Goal: Task Accomplishment & Management: Manage account settings

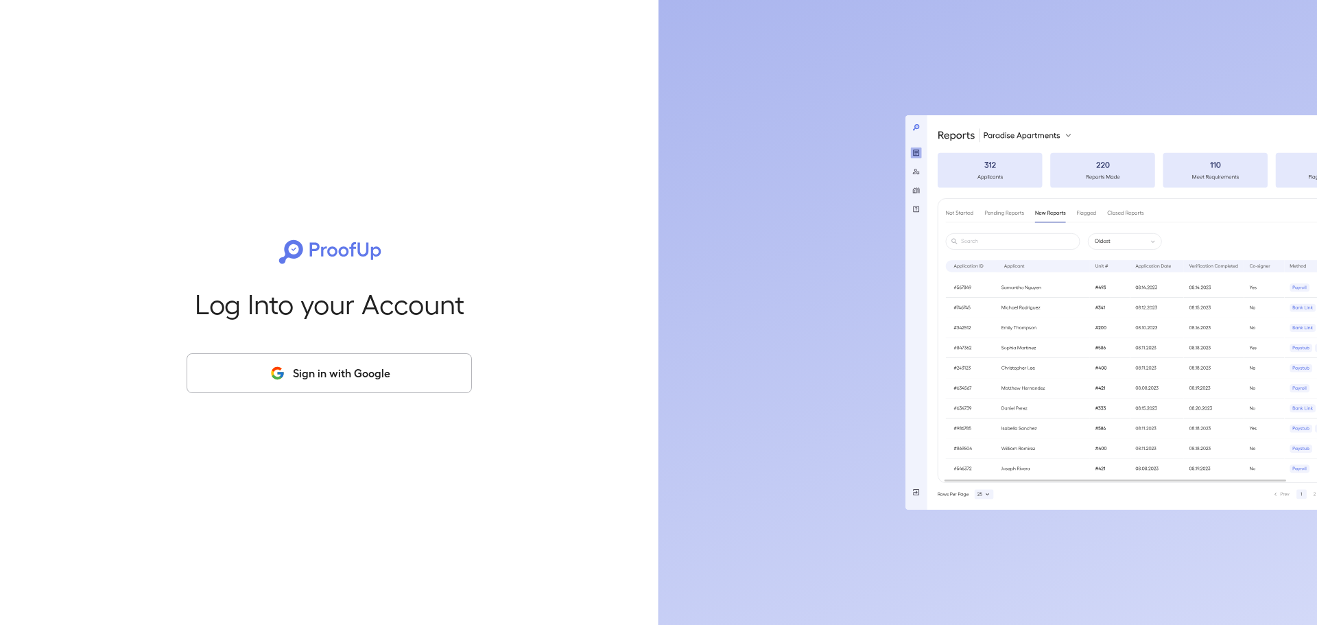
click at [268, 362] on button "Sign in with Google" at bounding box center [329, 373] width 285 height 40
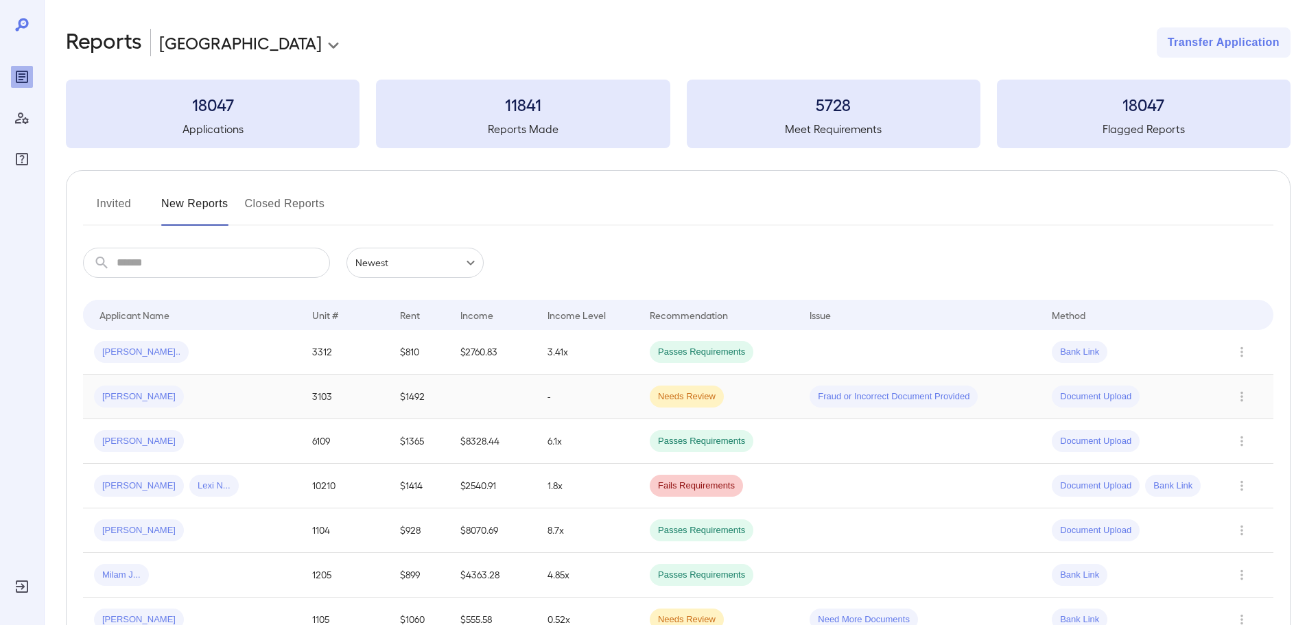
click at [176, 379] on td "[PERSON_NAME]" at bounding box center [192, 397] width 218 height 45
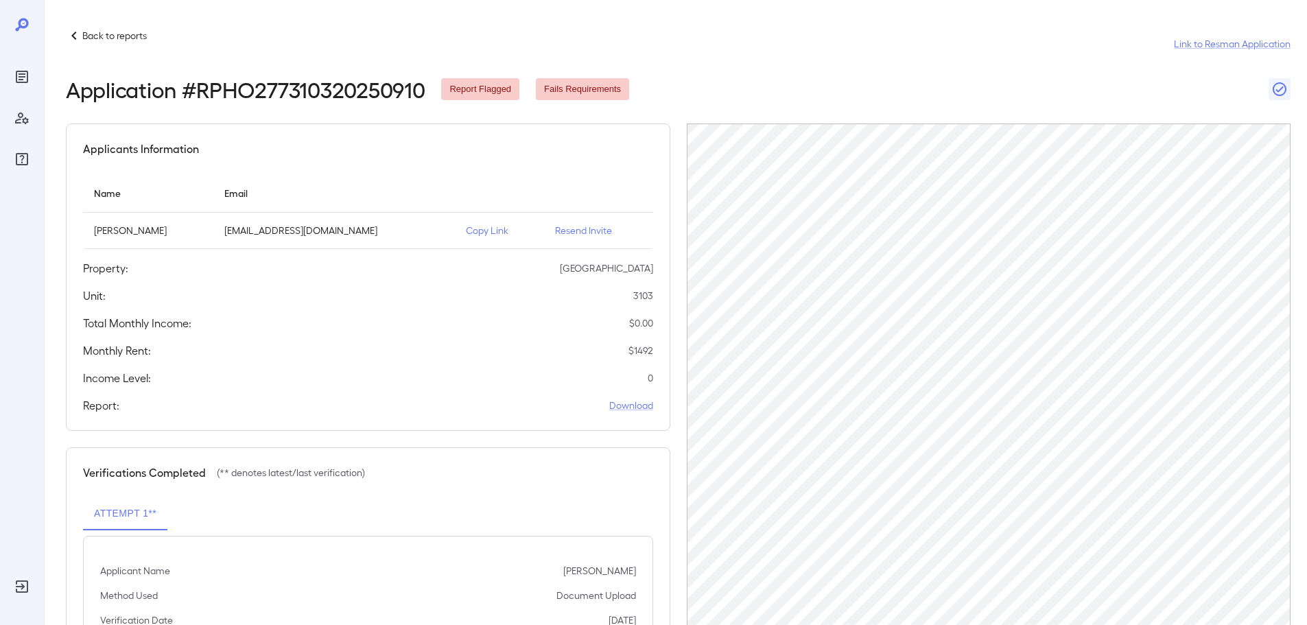
click at [579, 234] on p "Resend Invite" at bounding box center [598, 231] width 87 height 14
click at [79, 38] on icon at bounding box center [74, 35] width 16 height 16
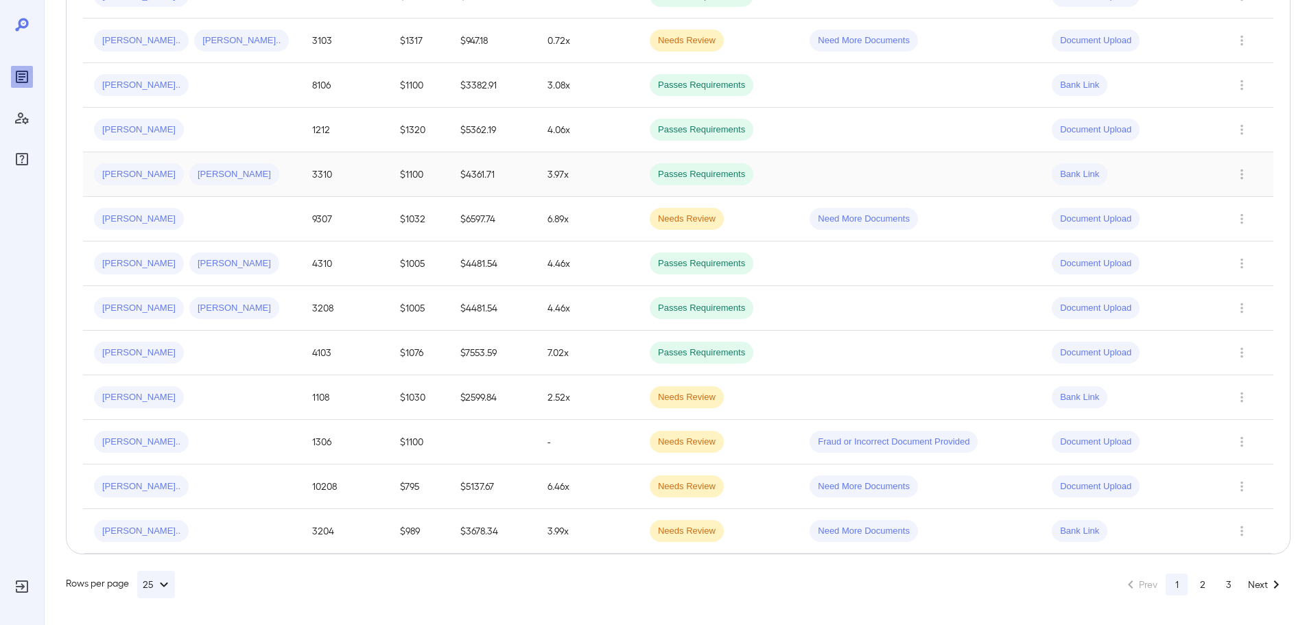
scroll to position [892, 0]
